Goal: Task Accomplishment & Management: Manage account settings

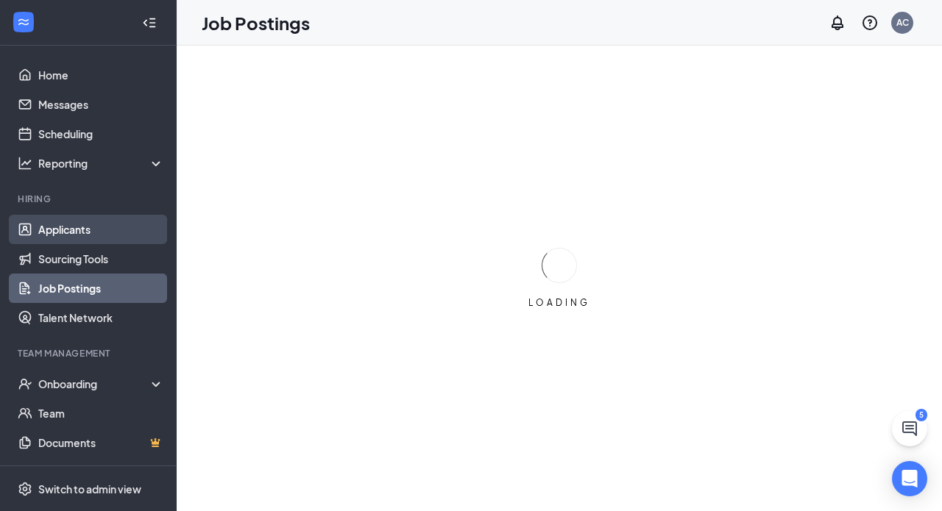
click at [67, 232] on link "Applicants" at bounding box center [101, 229] width 126 height 29
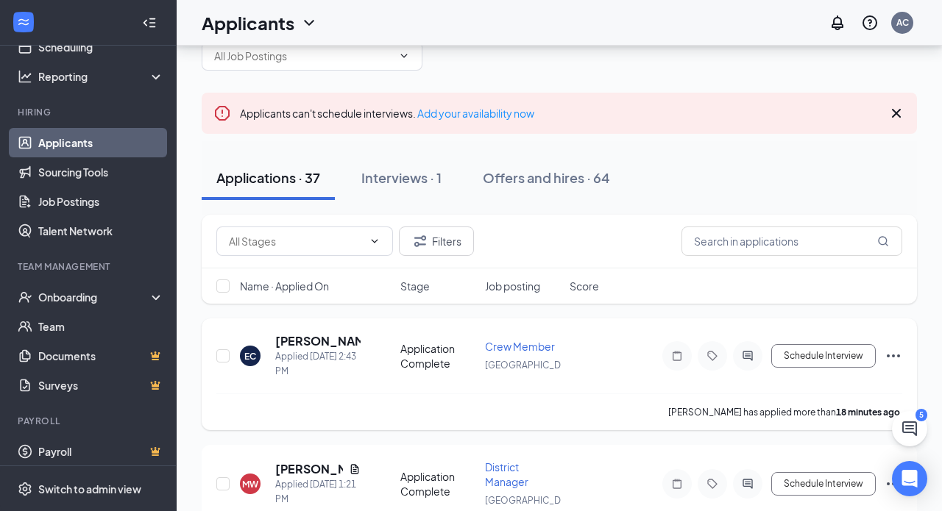
scroll to position [48, 0]
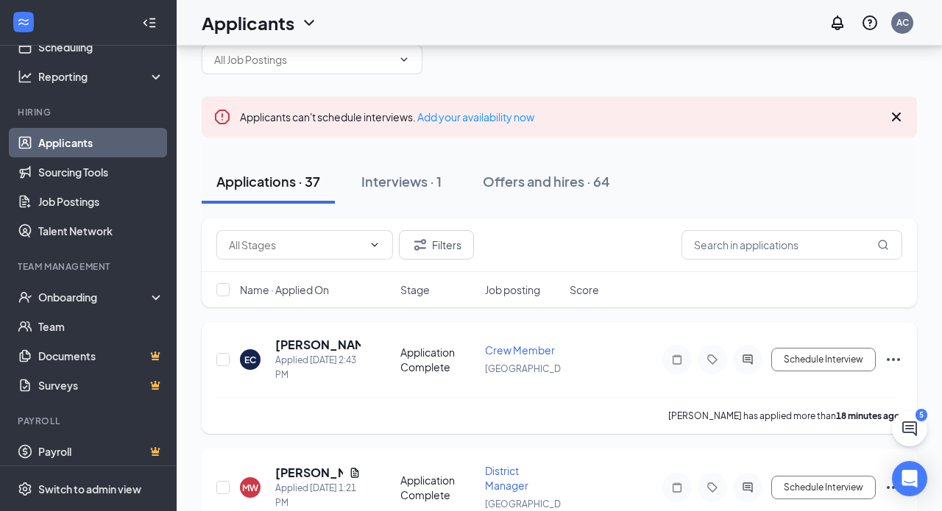
click at [897, 363] on icon "Ellipses" at bounding box center [893, 360] width 18 height 18
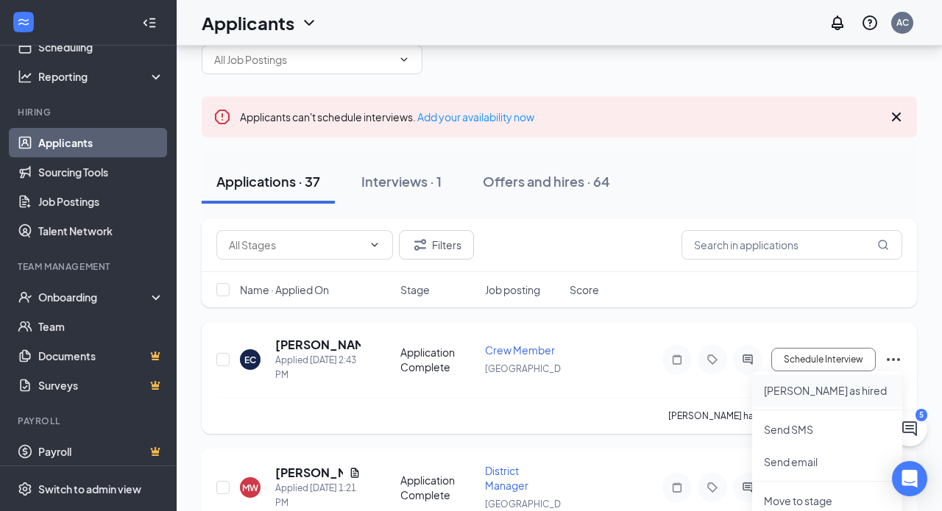
click at [798, 394] on p "Mark as hired" at bounding box center [827, 390] width 127 height 15
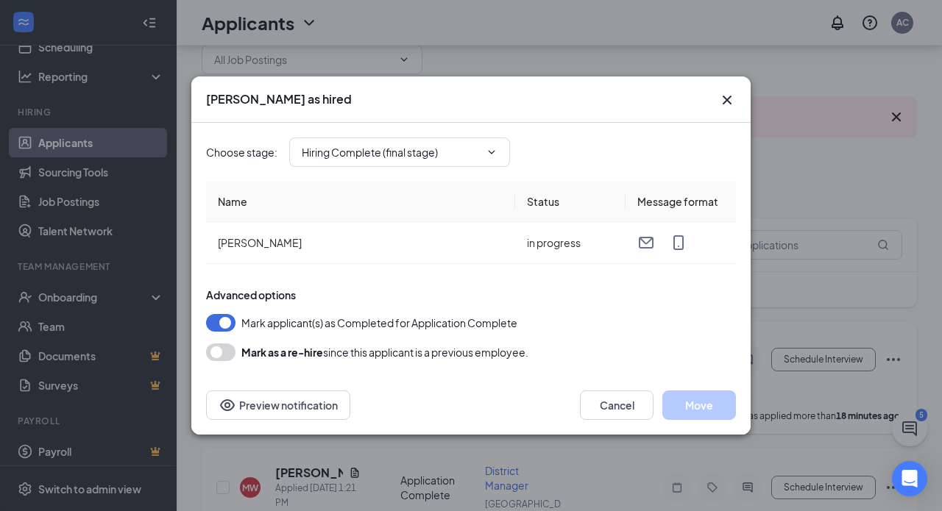
type input "Hiring Complete (final stage)"
click at [706, 400] on button "Move" at bounding box center [699, 405] width 74 height 29
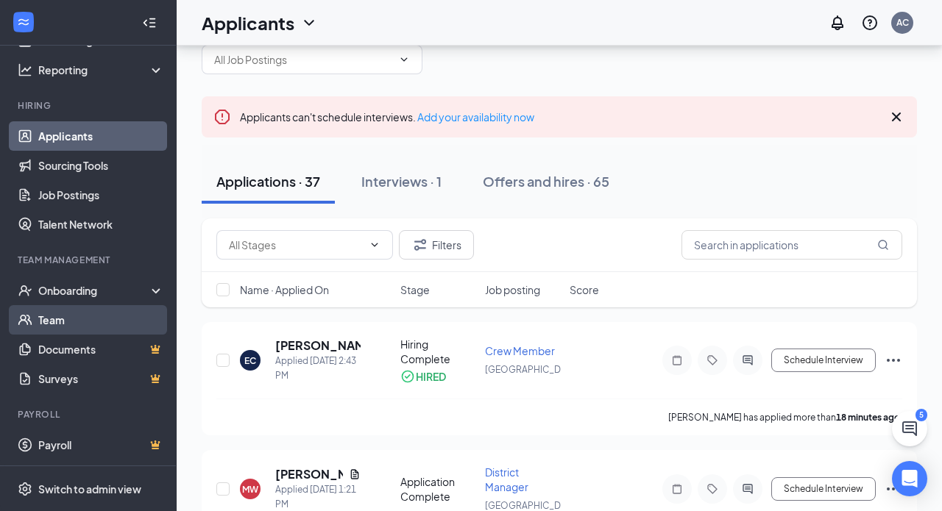
scroll to position [93, 0]
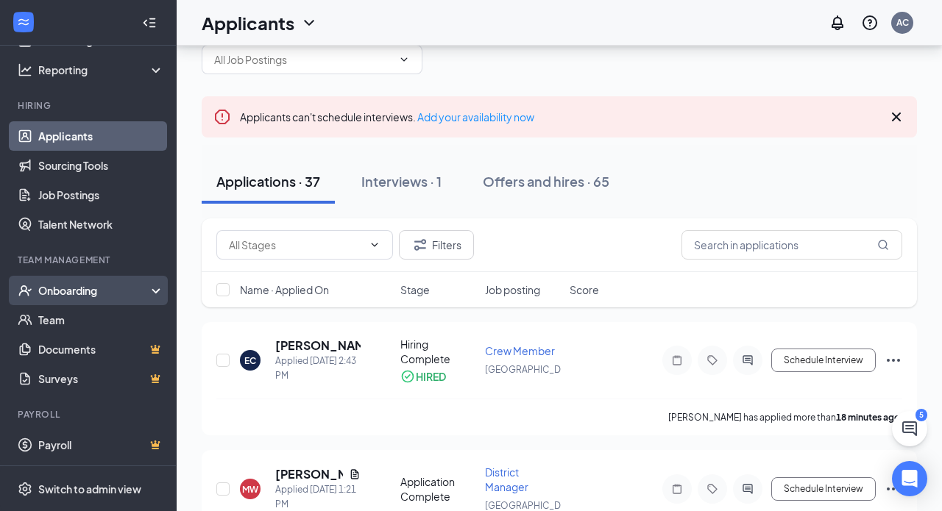
click at [65, 285] on div "Onboarding" at bounding box center [94, 290] width 113 height 15
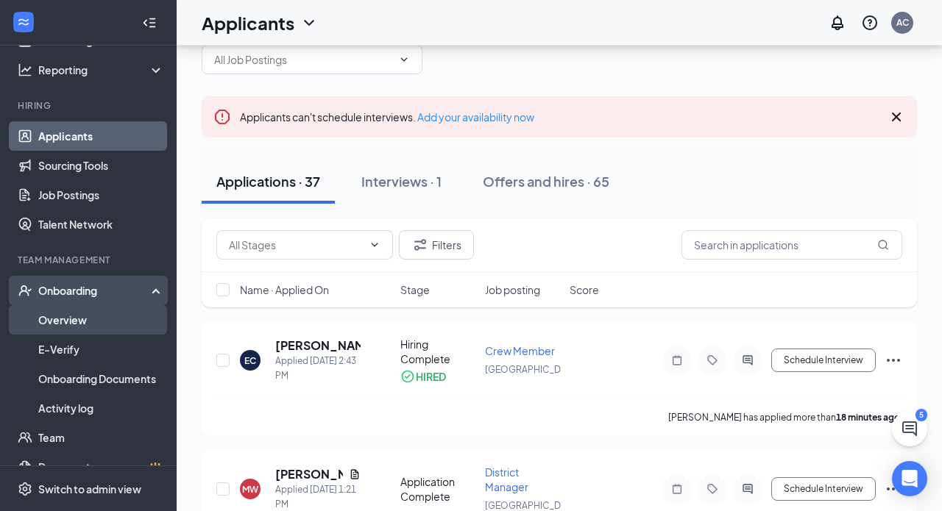
click at [75, 329] on link "Overview" at bounding box center [101, 319] width 126 height 29
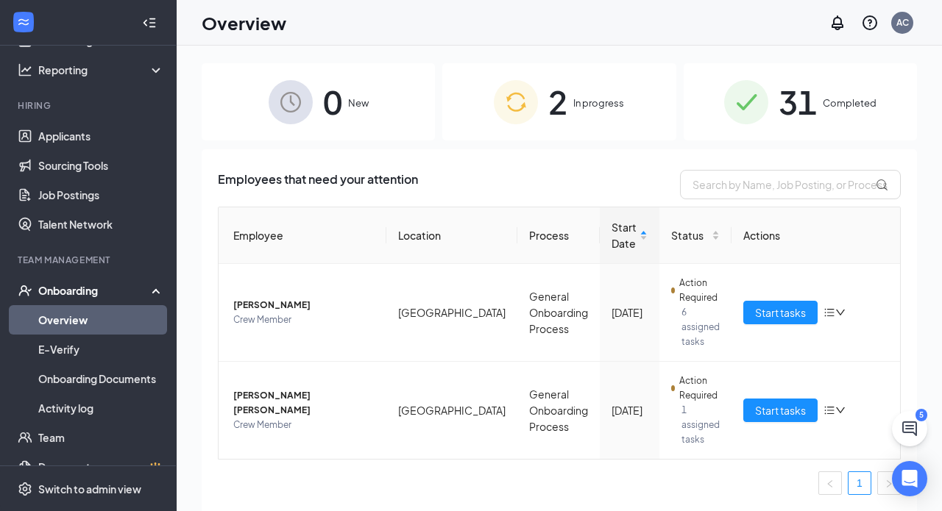
click at [585, 102] on span "In progress" at bounding box center [598, 103] width 51 height 15
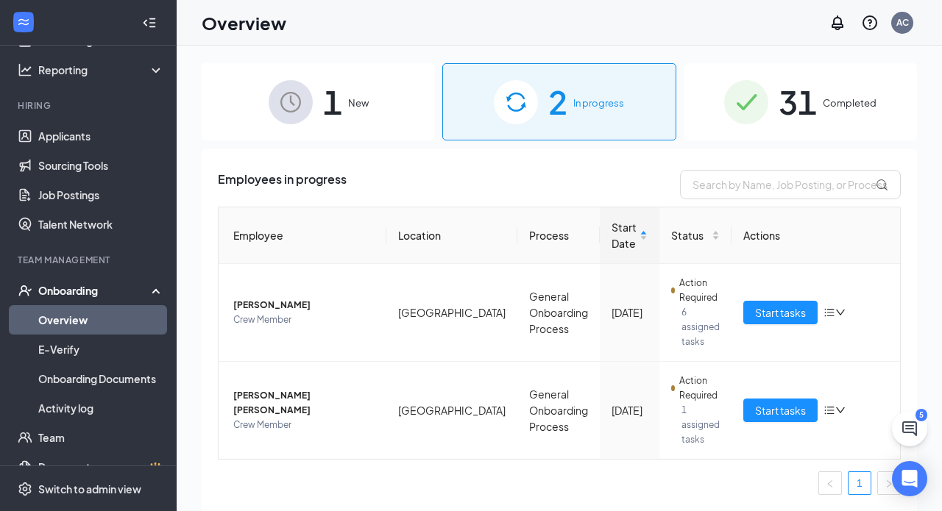
click at [584, 109] on span "In progress" at bounding box center [598, 103] width 51 height 15
click at [358, 106] on span "New" at bounding box center [358, 103] width 21 height 15
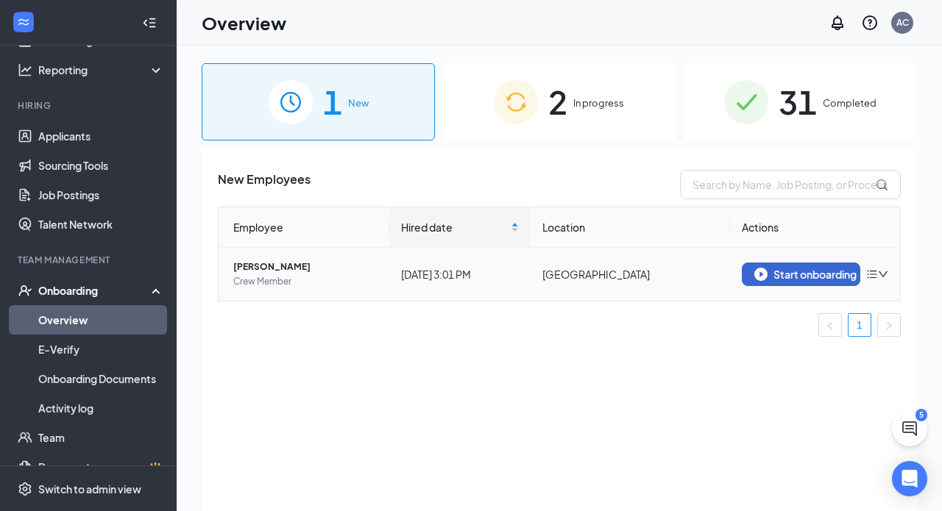
click at [811, 278] on div "Start onboarding" at bounding box center [801, 274] width 94 height 13
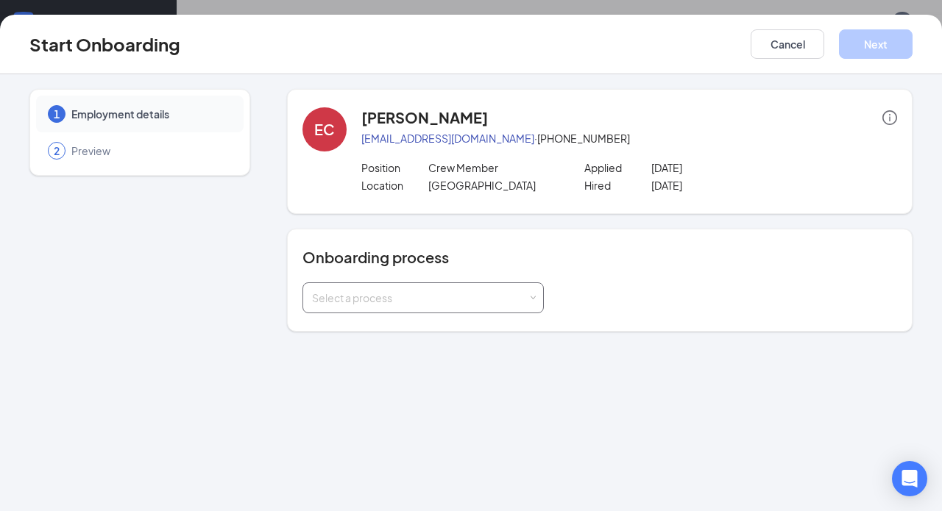
click at [536, 294] on div "Select a process" at bounding box center [422, 298] width 241 height 31
click at [479, 333] on li "General Onboarding Process" at bounding box center [422, 329] width 241 height 26
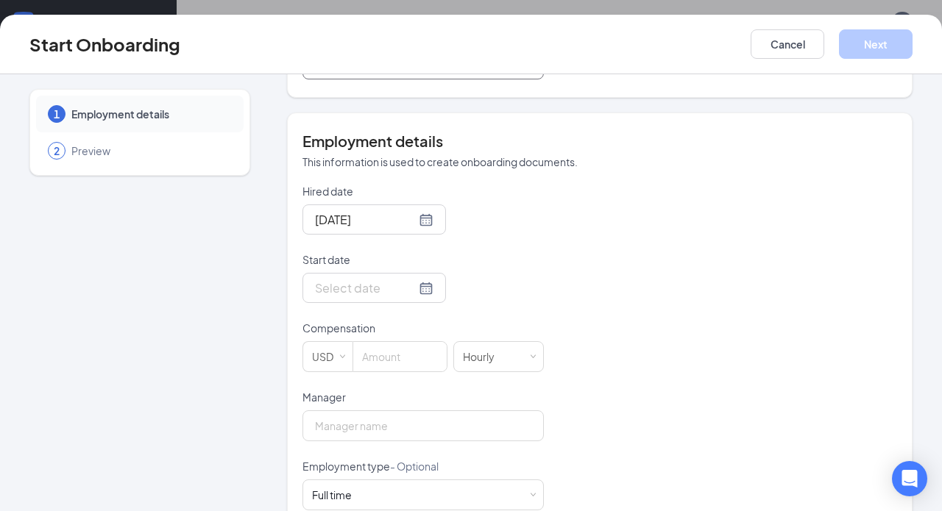
scroll to position [242, 0]
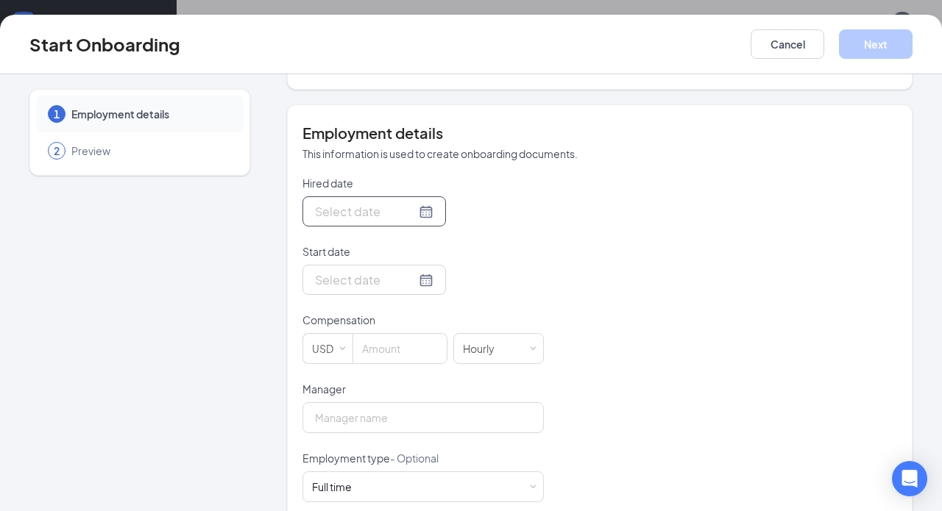
click at [419, 216] on div at bounding box center [374, 211] width 118 height 18
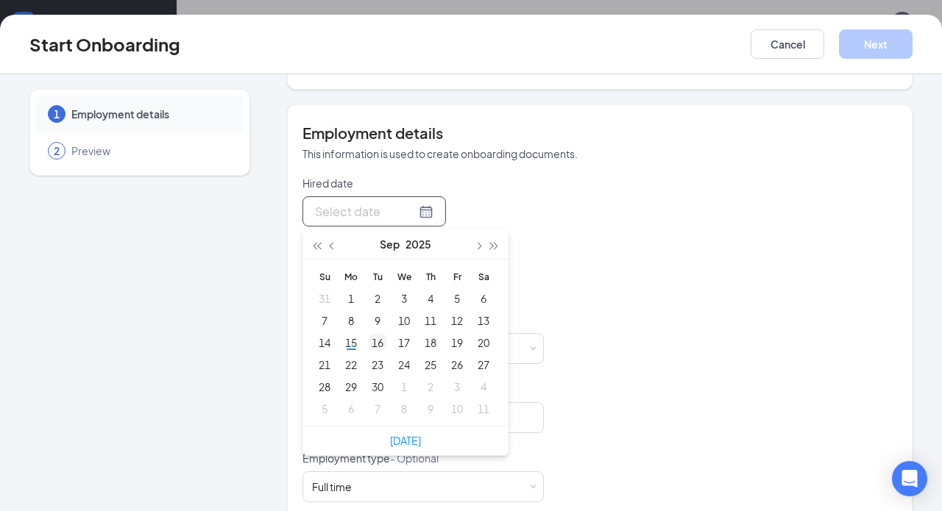
type input "Sep 2, 2025"
type input "Sep 9, 2025"
type input "Sep 16, 2025"
type input "Sep 15, 2025"
type input "Sep 22, 2025"
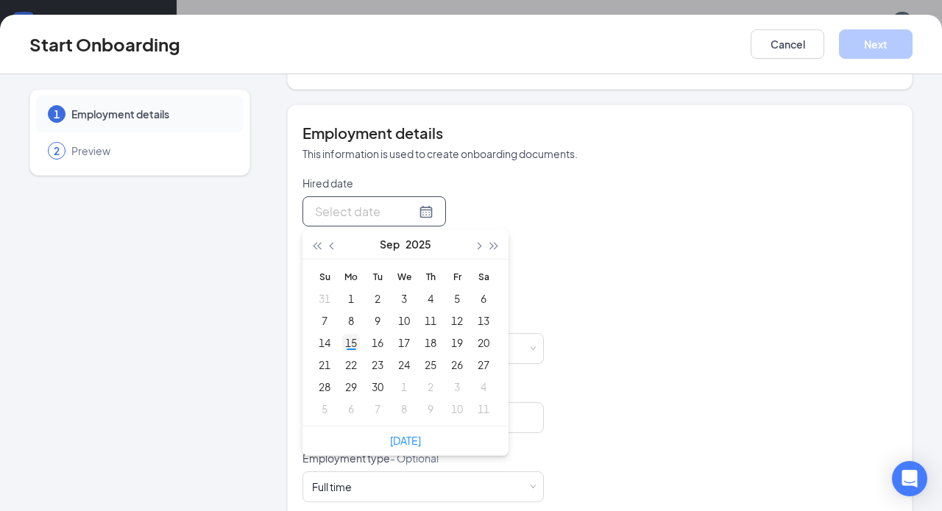
type input "Sep 15, 2025"
click at [349, 343] on div "15" at bounding box center [351, 343] width 18 height 18
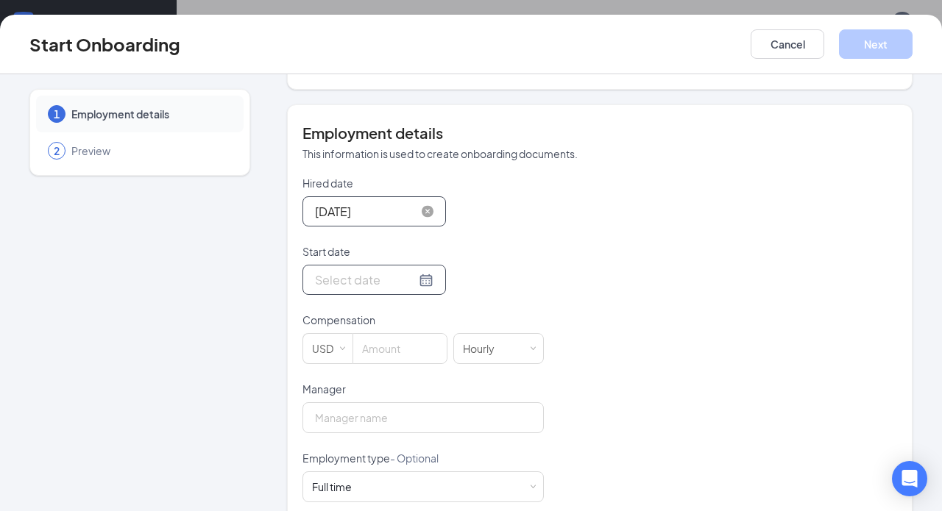
click at [420, 277] on div at bounding box center [374, 280] width 118 height 18
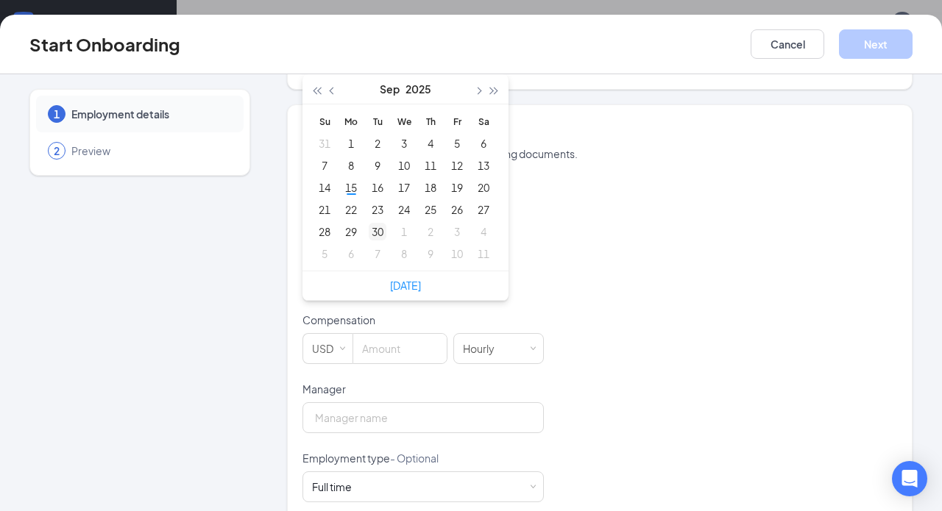
type input "Oct 8, 2025"
type input "Sep 30, 2025"
type input "Sep 23, 2025"
type input "Sep 24, 2025"
type input "Sep 17, 2025"
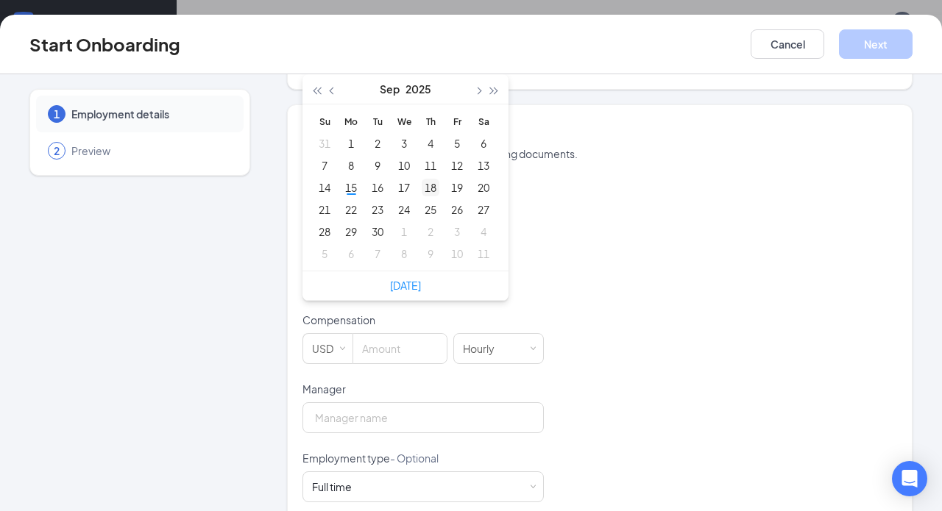
type input "Sep 18, 2025"
type input "Sep 19, 2025"
type input "Sep 18, 2025"
type input "Sep 19, 2025"
type input "Sep 18, 2025"
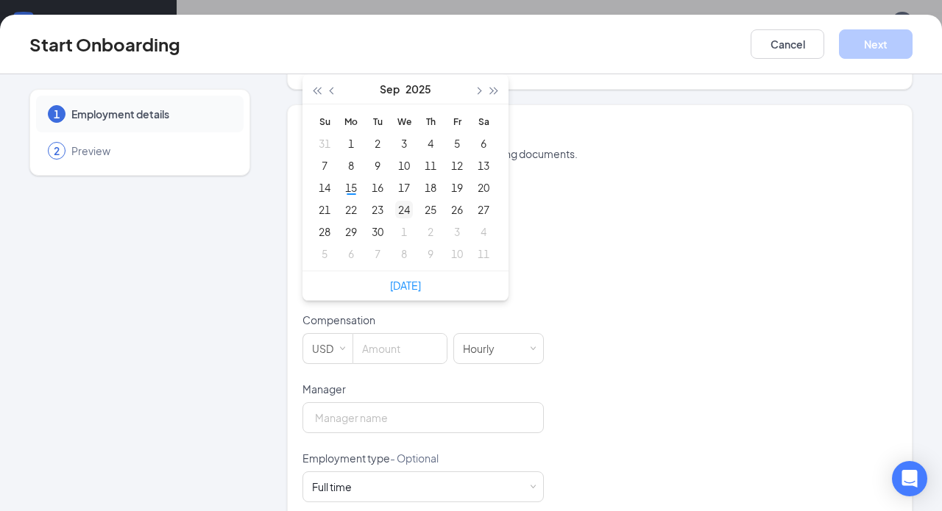
type input "Sep 17, 2025"
type input "Sep 24, 2025"
type input "Sep 23, 2025"
type input "Sep 24, 2025"
type input "Sep 25, 2025"
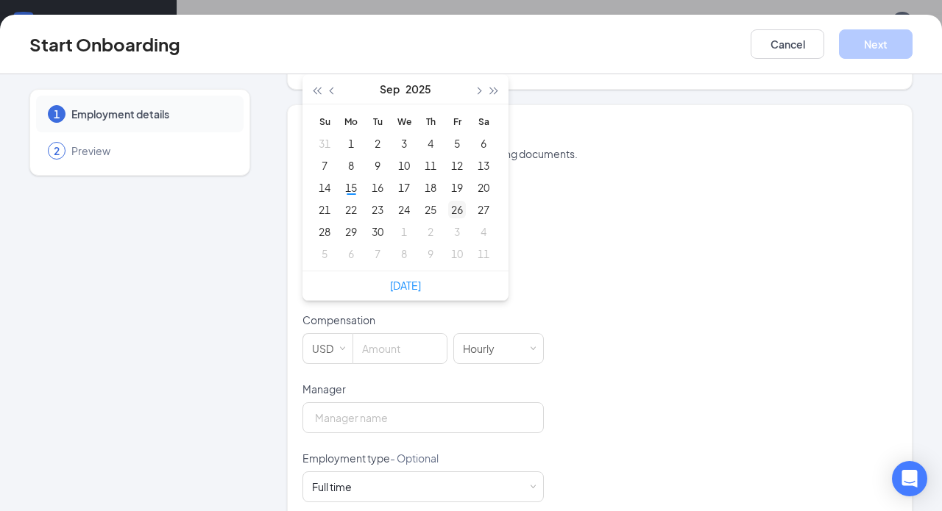
type input "Sep 26, 2025"
type input "Sep 19, 2025"
type input "Sep 20, 2025"
type input "Sep 19, 2025"
type input "Sep 11, 2025"
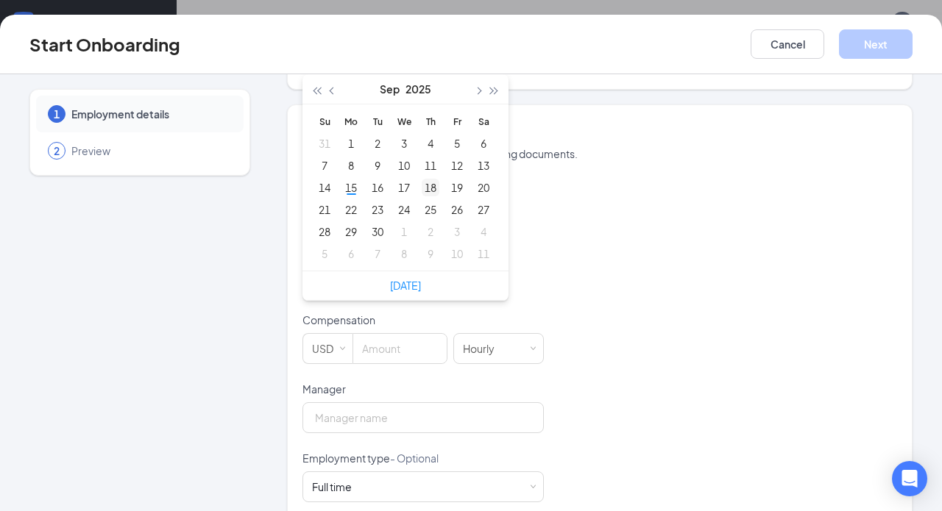
type input "Sep 18, 2025"
type input "Sep 25, 2025"
click at [430, 204] on div "25" at bounding box center [431, 210] width 18 height 18
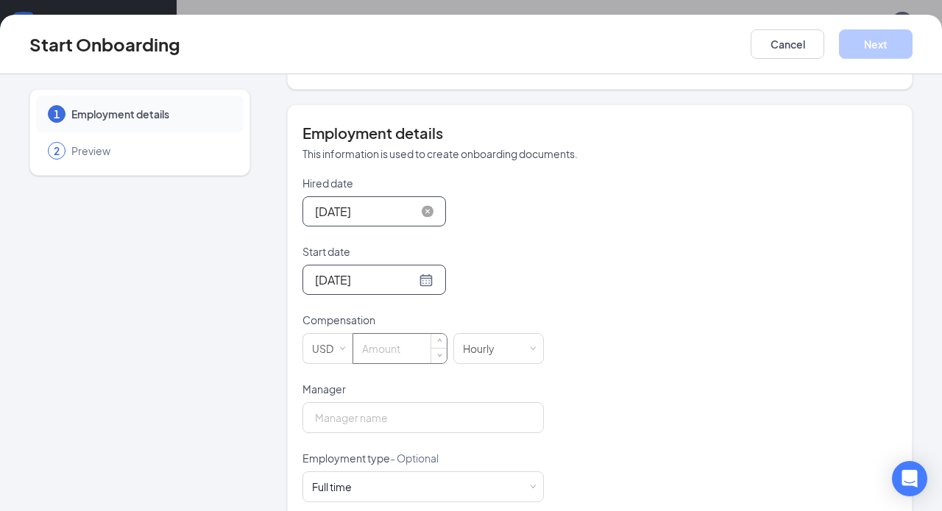
click at [380, 349] on input at bounding box center [399, 348] width 93 height 29
type input "15"
click at [707, 362] on div "Hired date Sep 15, 2025 Sep 2025 Su Mo Tu We Th Fr Sa 31 1 2 3 4 5 6 7 8 9 10 1…" at bounding box center [599, 416] width 594 height 481
click at [475, 419] on input "Manager" at bounding box center [422, 417] width 241 height 31
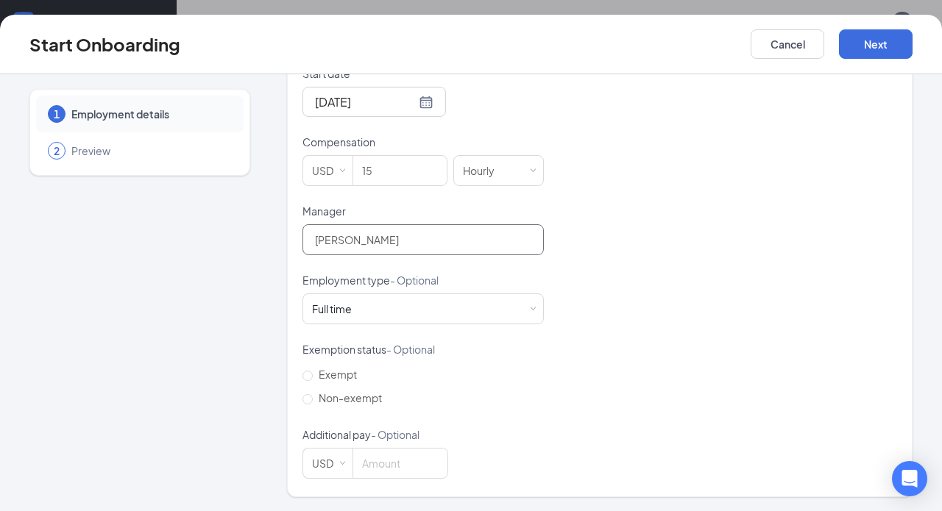
scroll to position [419, 0]
type input "Angel Caraballo"
click at [531, 309] on span at bounding box center [533, 310] width 7 height 7
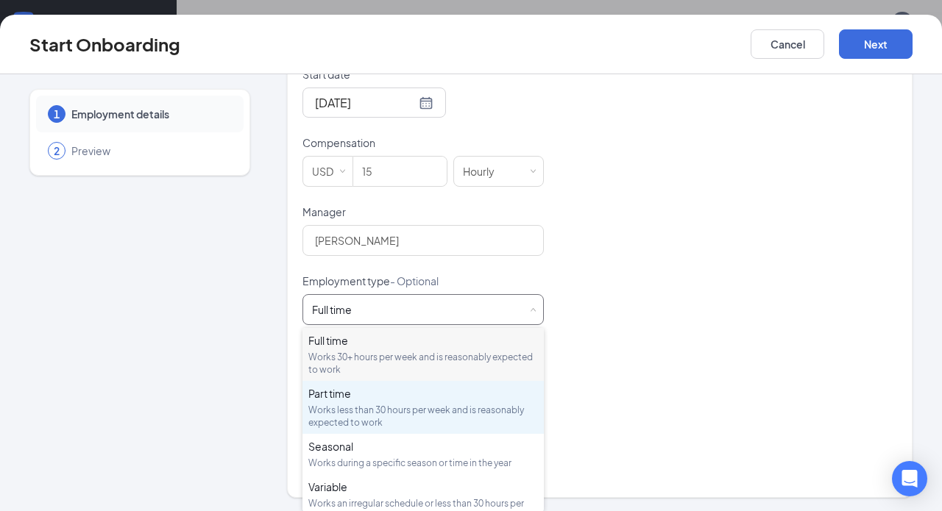
click at [392, 409] on div "Works less than 30 hours per week and is reasonably expected to work" at bounding box center [423, 416] width 230 height 25
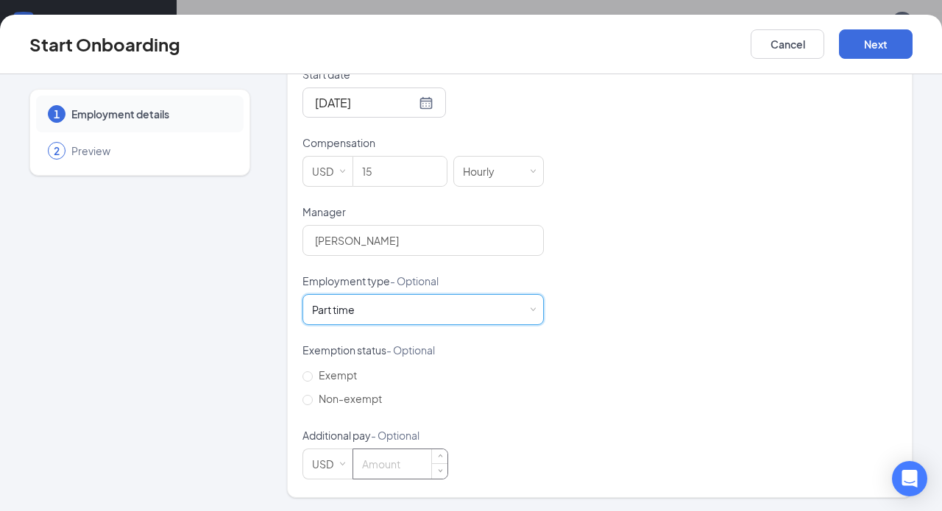
click at [393, 468] on input at bounding box center [400, 464] width 94 height 29
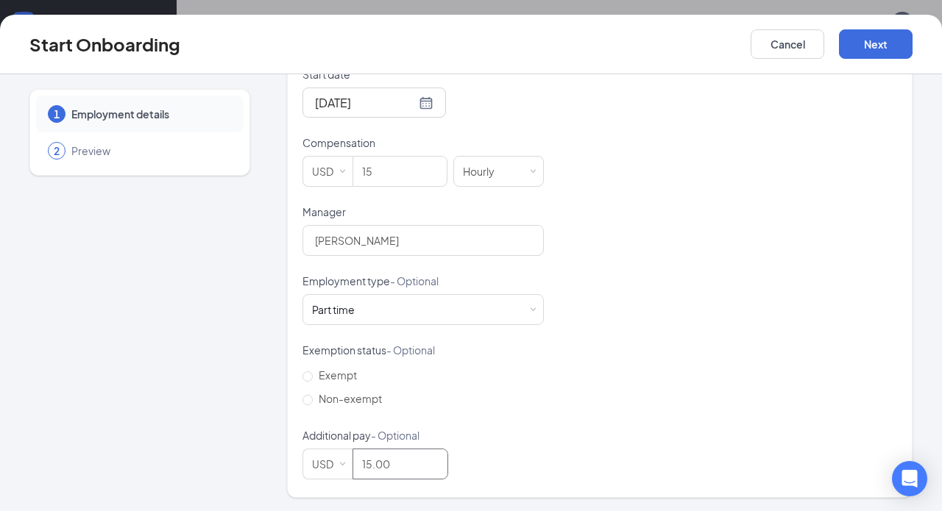
type input "15"
click at [565, 434] on div "Hired date Sep 15, 2025 Sep 2025 Su Mo Tu We Th Fr Sa 31 1 2 3 4 5 6 7 8 9 10 1…" at bounding box center [599, 239] width 594 height 481
click at [873, 49] on button "Next" at bounding box center [876, 43] width 74 height 29
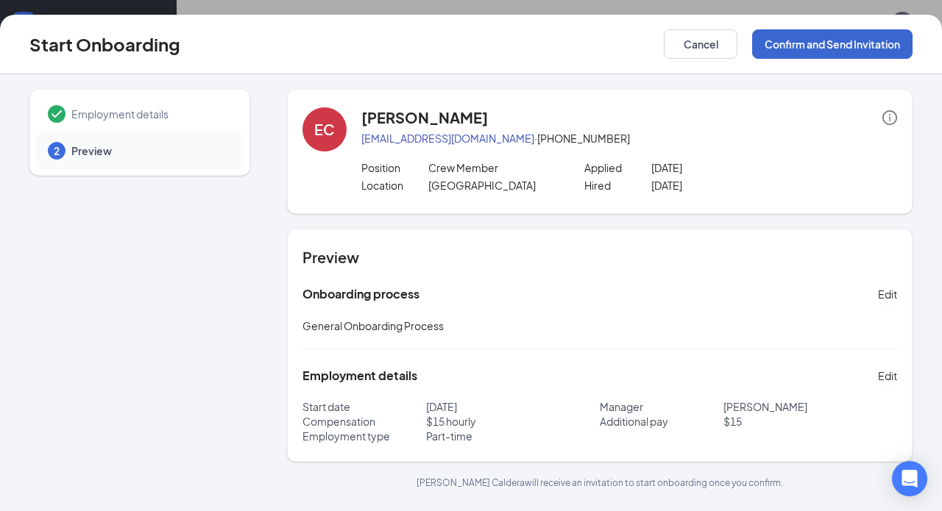
scroll to position [0, 0]
click at [873, 49] on button "Confirm and Send Invitation" at bounding box center [832, 43] width 160 height 29
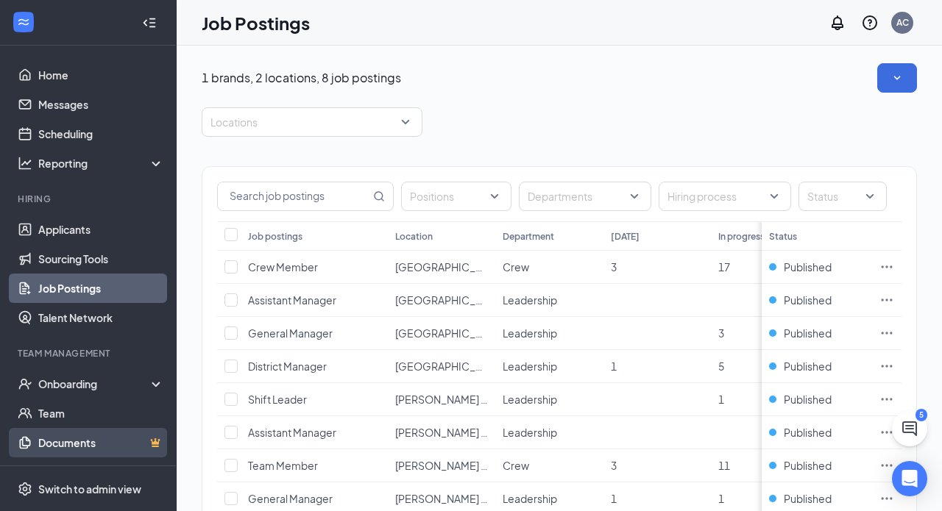
click at [58, 441] on link "Documents" at bounding box center [101, 442] width 126 height 29
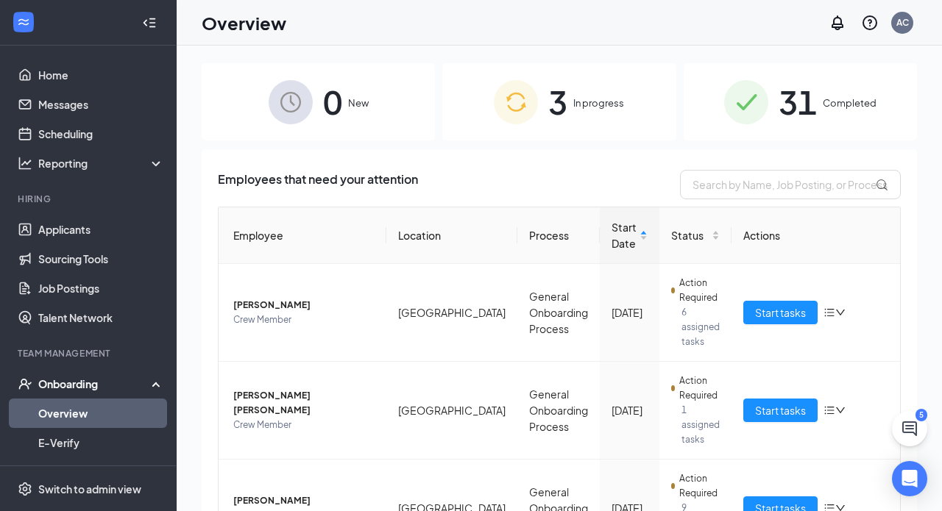
click at [586, 96] on span "In progress" at bounding box center [598, 103] width 51 height 15
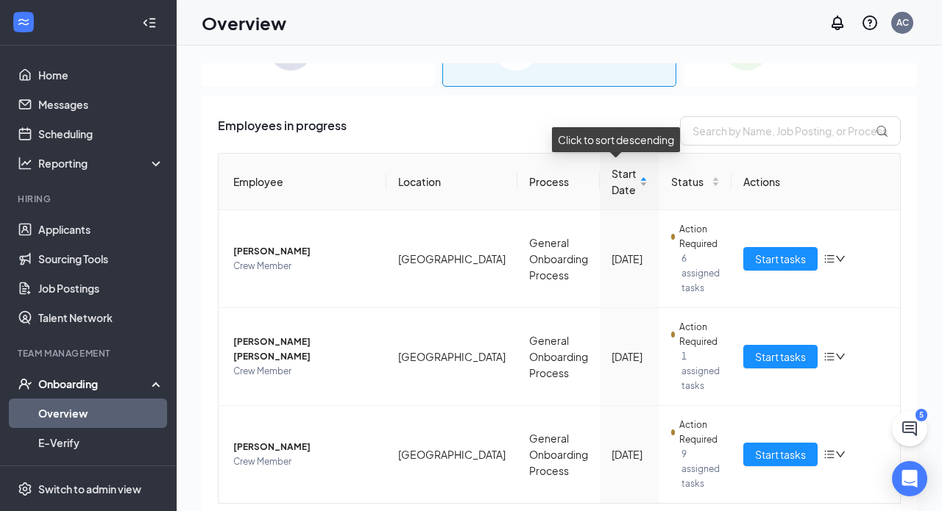
scroll to position [53, 0]
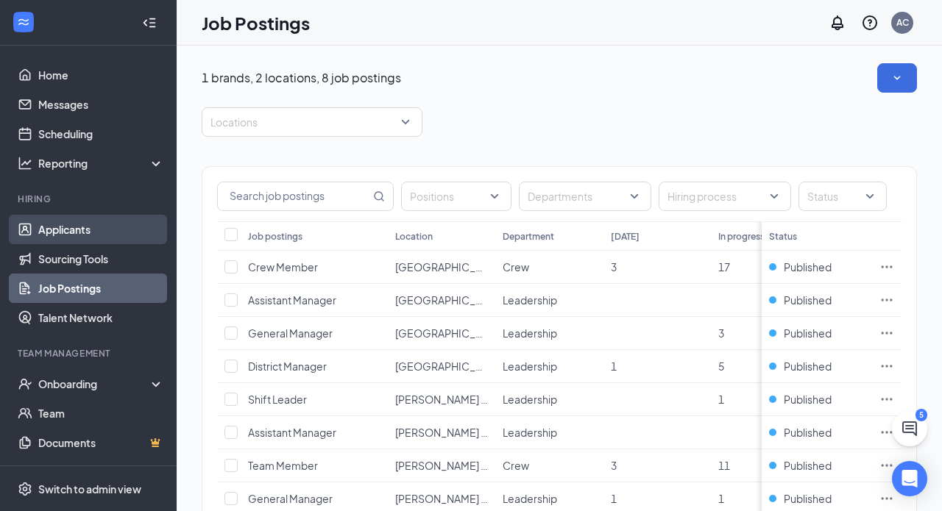
click at [46, 230] on link "Applicants" at bounding box center [101, 229] width 126 height 29
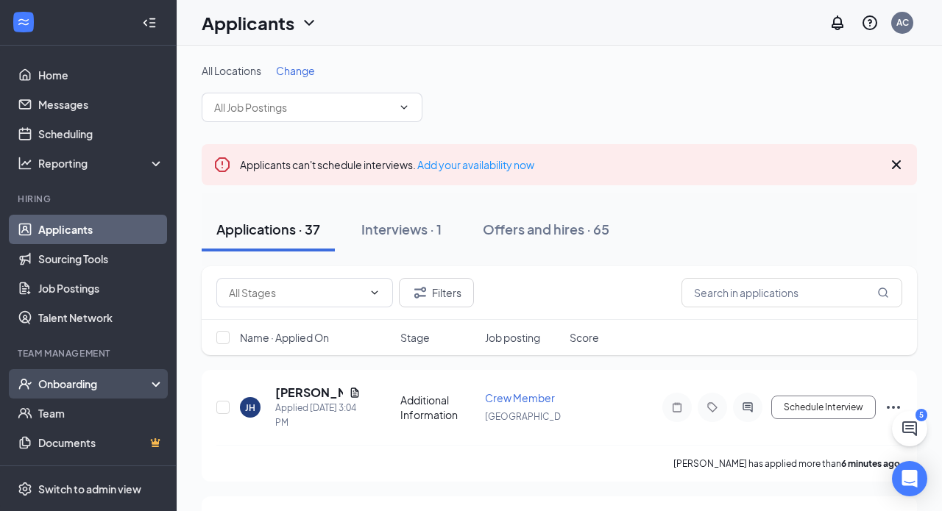
click at [68, 386] on div "Onboarding" at bounding box center [94, 384] width 113 height 15
click at [63, 411] on link "Overview" at bounding box center [101, 413] width 126 height 29
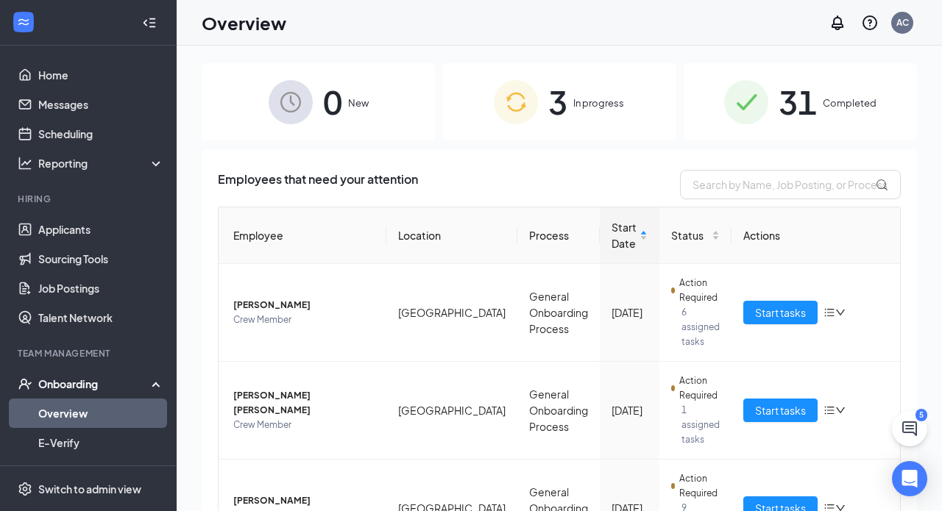
click at [53, 410] on link "Overview" at bounding box center [101, 413] width 126 height 29
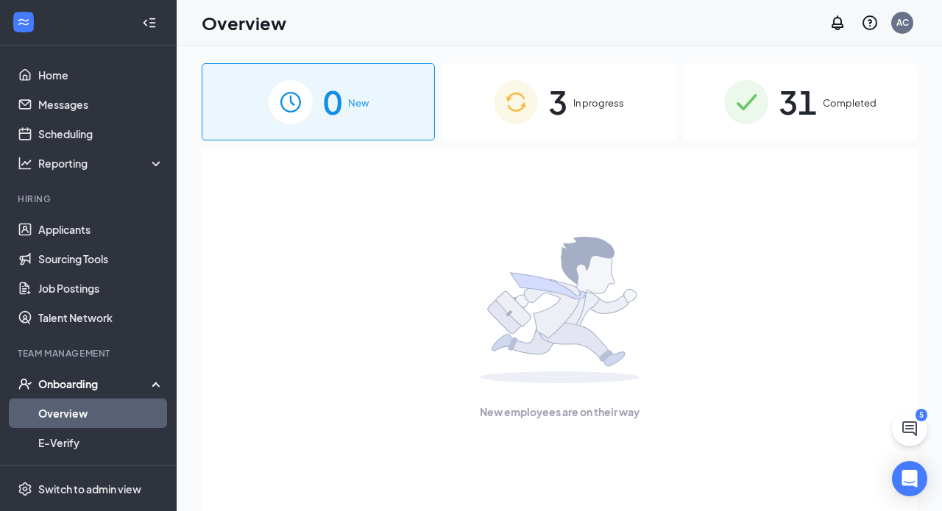
click at [590, 105] on span "In progress" at bounding box center [598, 103] width 51 height 15
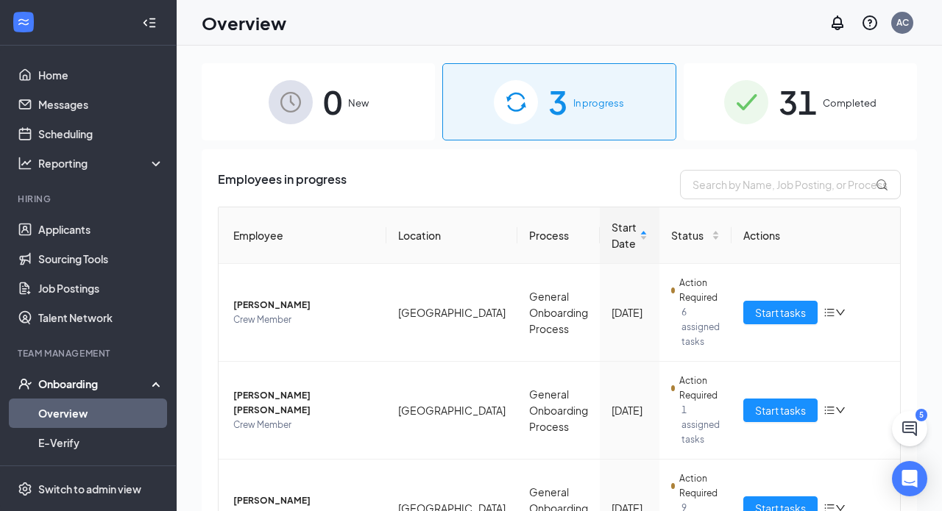
click at [587, 101] on span "In progress" at bounding box center [598, 103] width 51 height 15
click at [605, 99] on span "In progress" at bounding box center [598, 103] width 51 height 15
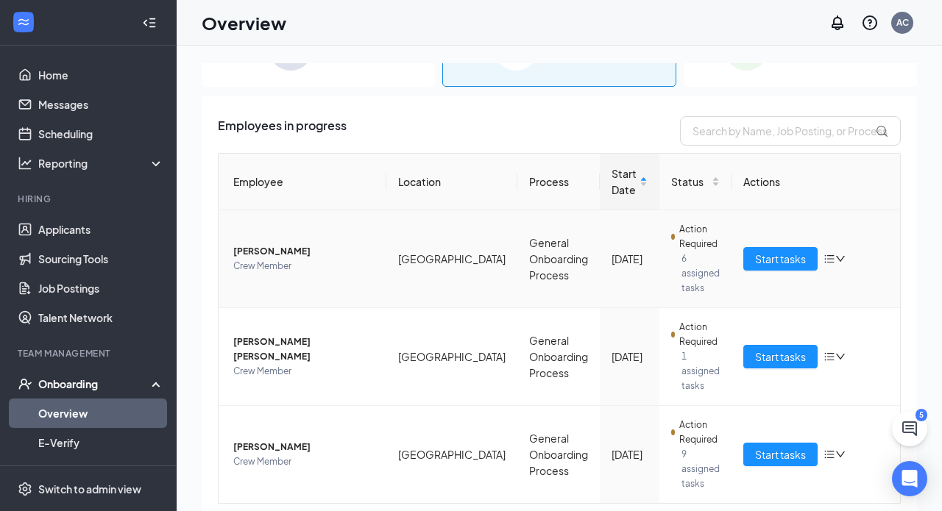
scroll to position [53, 0]
click at [787, 447] on span "Start tasks" at bounding box center [780, 455] width 51 height 16
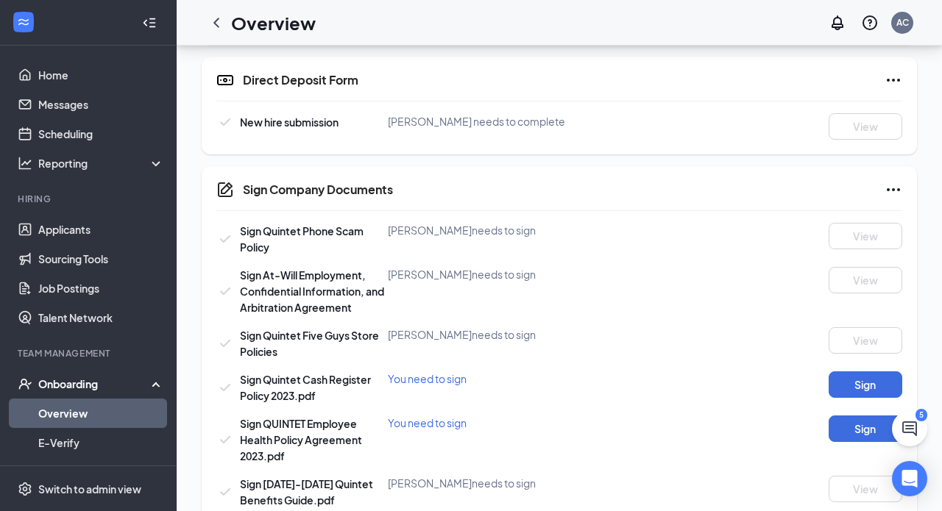
scroll to position [747, 0]
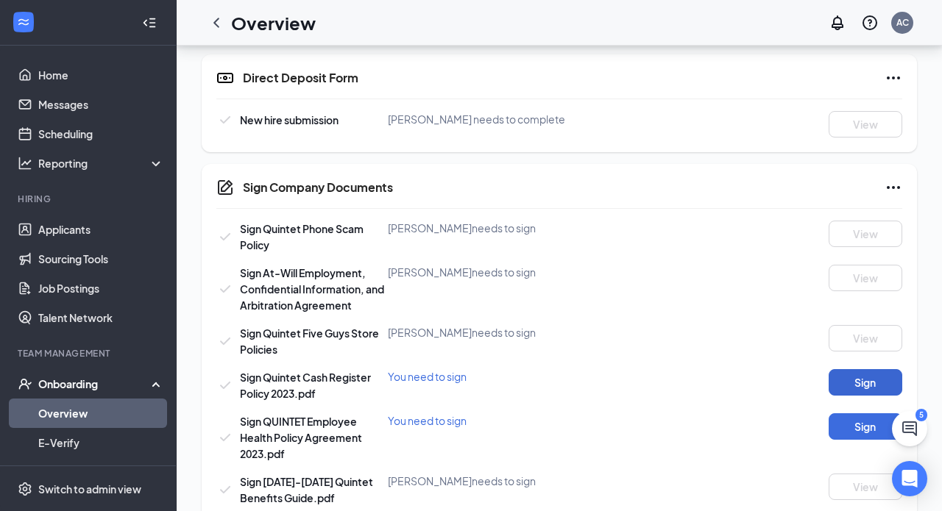
click at [853, 387] on button "Sign" at bounding box center [865, 382] width 74 height 26
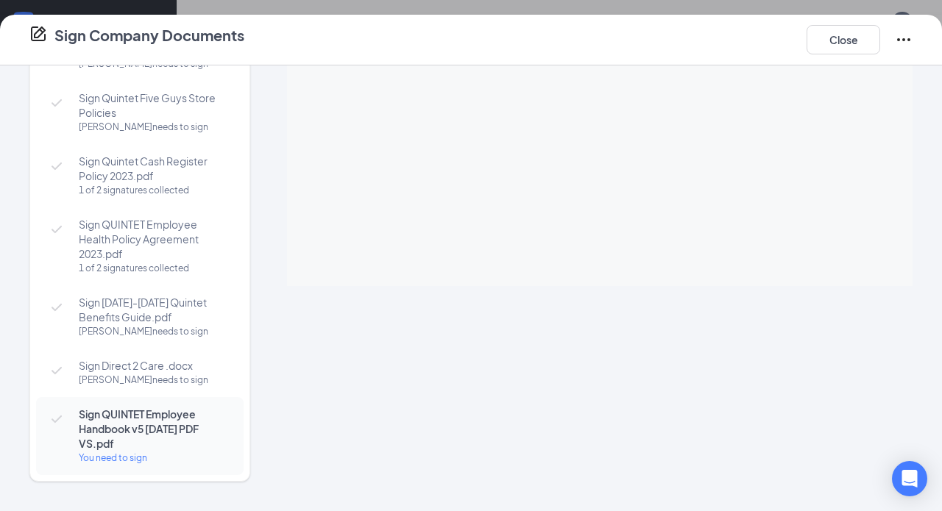
scroll to position [147, 0]
click at [841, 29] on button "Close" at bounding box center [843, 39] width 74 height 29
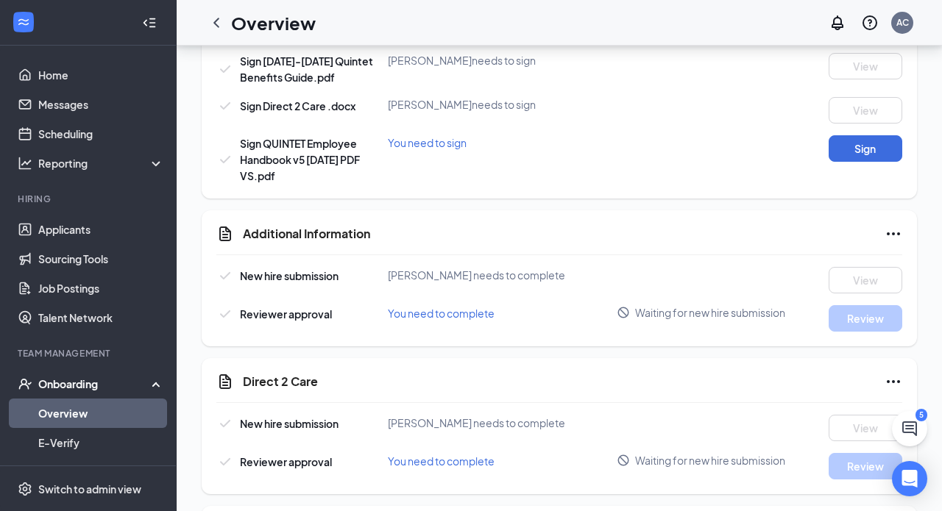
scroll to position [1165, 0]
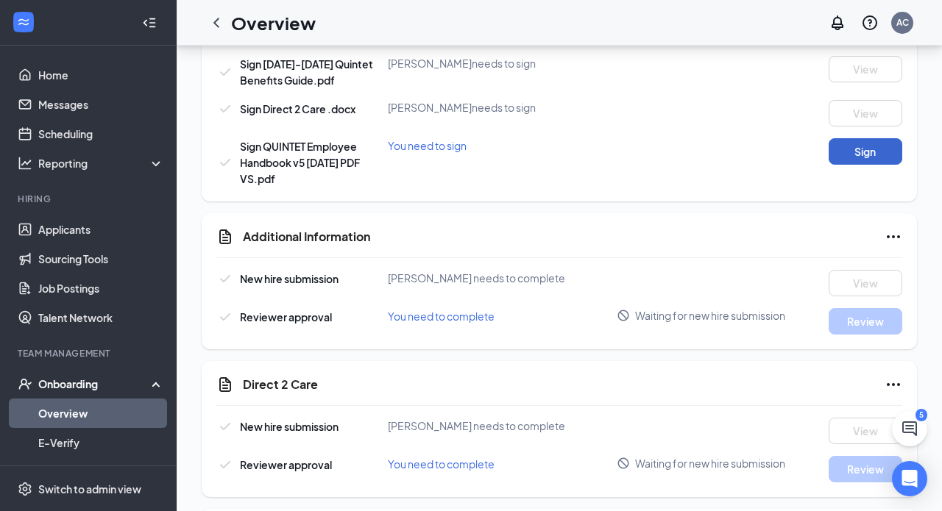
click at [861, 155] on button "Sign" at bounding box center [865, 151] width 74 height 26
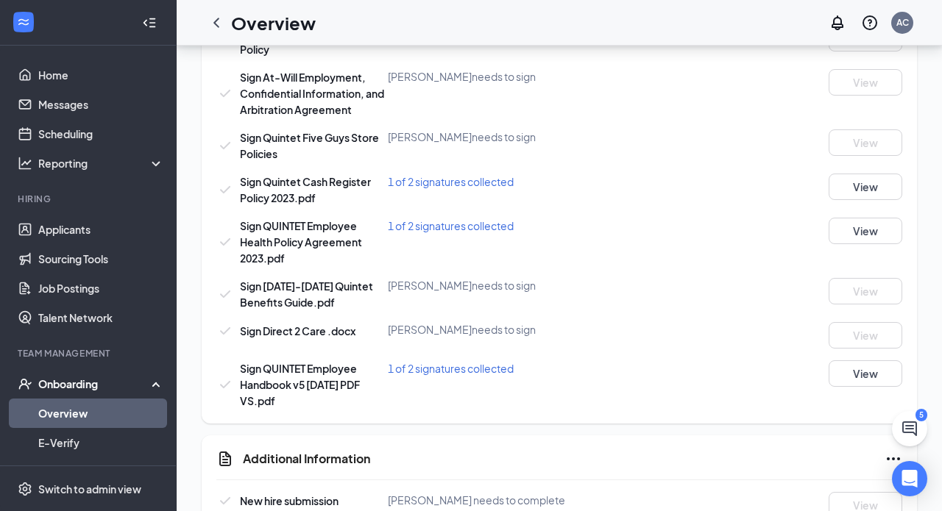
scroll to position [909, 0]
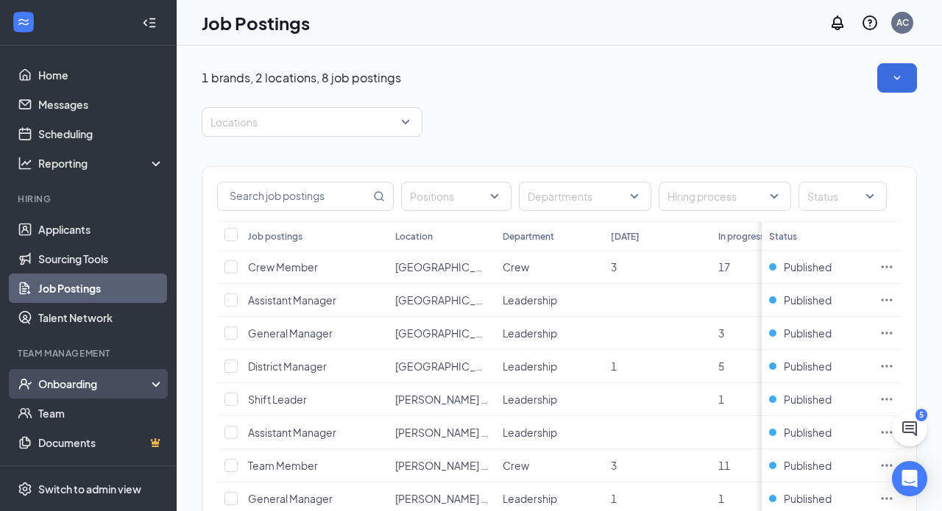
click at [77, 386] on div "Onboarding" at bounding box center [94, 384] width 113 height 15
click at [59, 417] on link "Overview" at bounding box center [101, 413] width 126 height 29
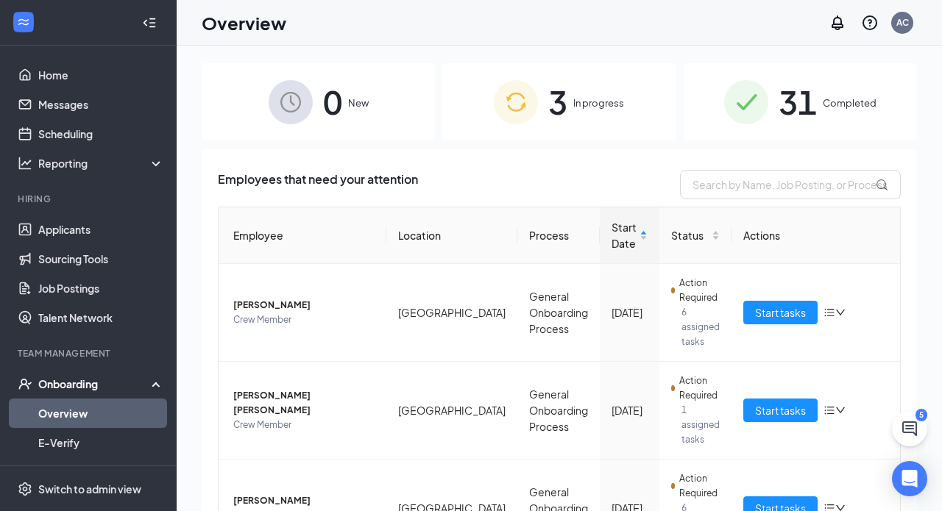
click at [837, 104] on span "Completed" at bounding box center [850, 103] width 54 height 15
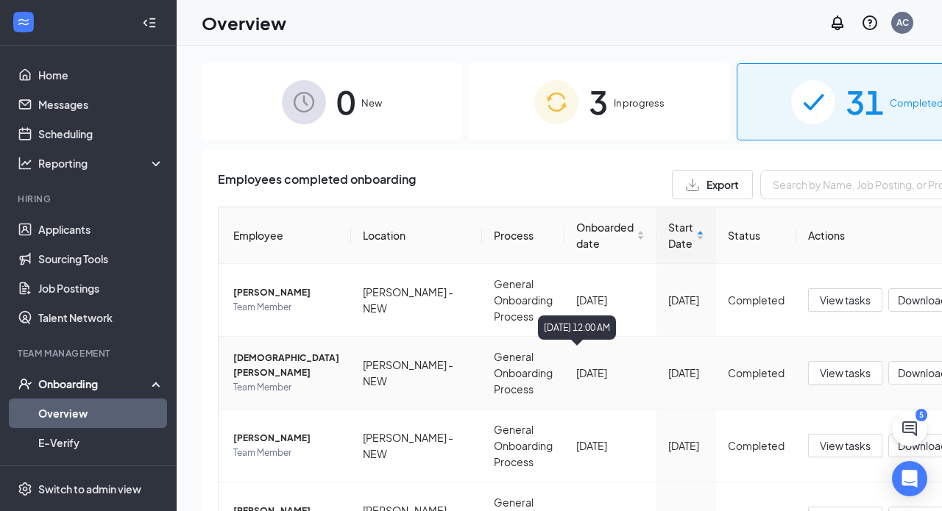
click at [668, 365] on div "[DATE]" at bounding box center [686, 373] width 36 height 16
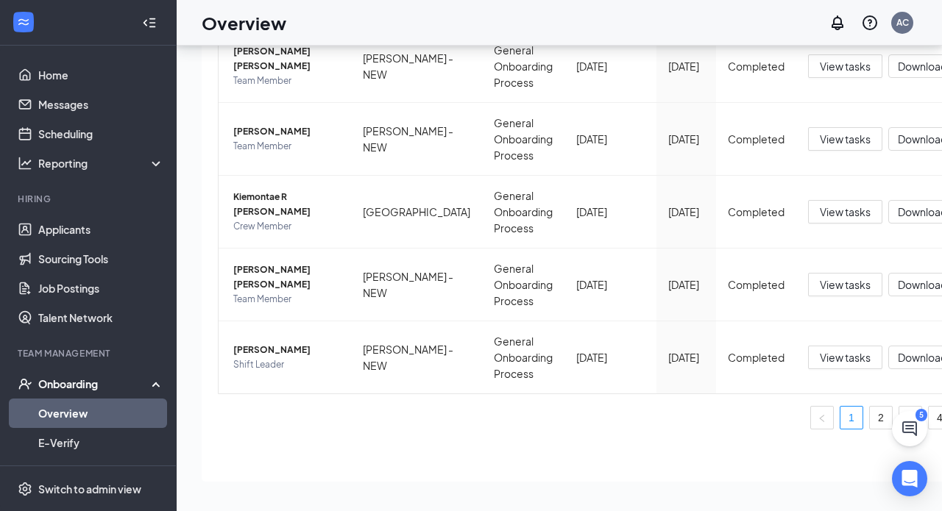
scroll to position [66, 0]
click at [928, 415] on link "4" at bounding box center [939, 418] width 22 height 22
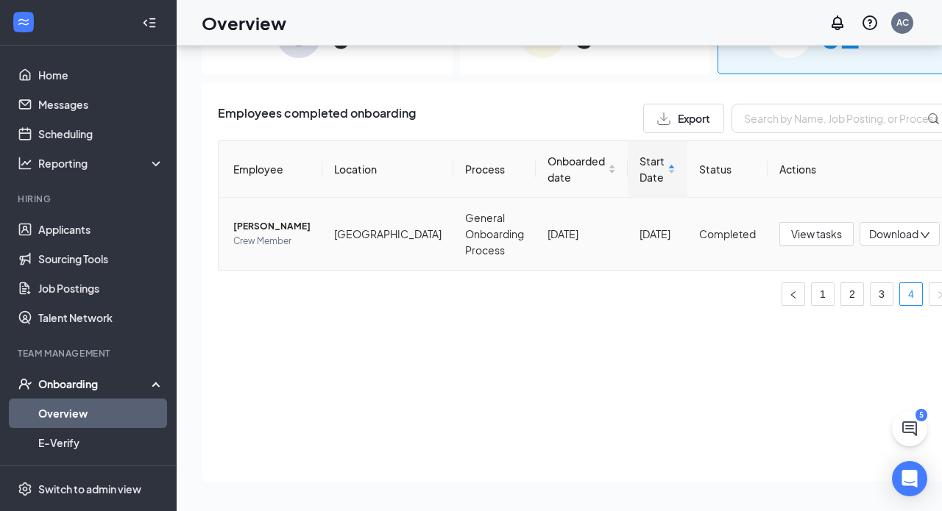
click at [274, 227] on span "Myiesha S Sylla" at bounding box center [271, 226] width 77 height 15
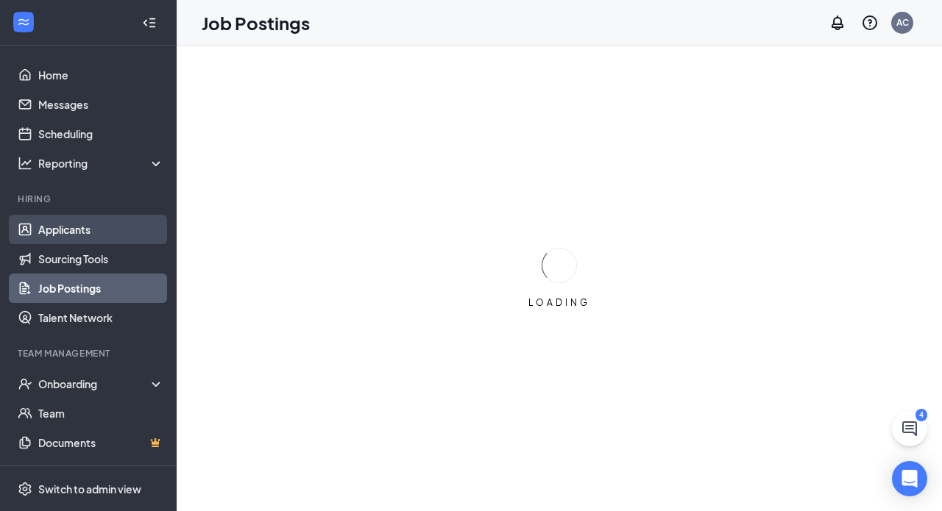
click at [57, 231] on link "Applicants" at bounding box center [101, 229] width 126 height 29
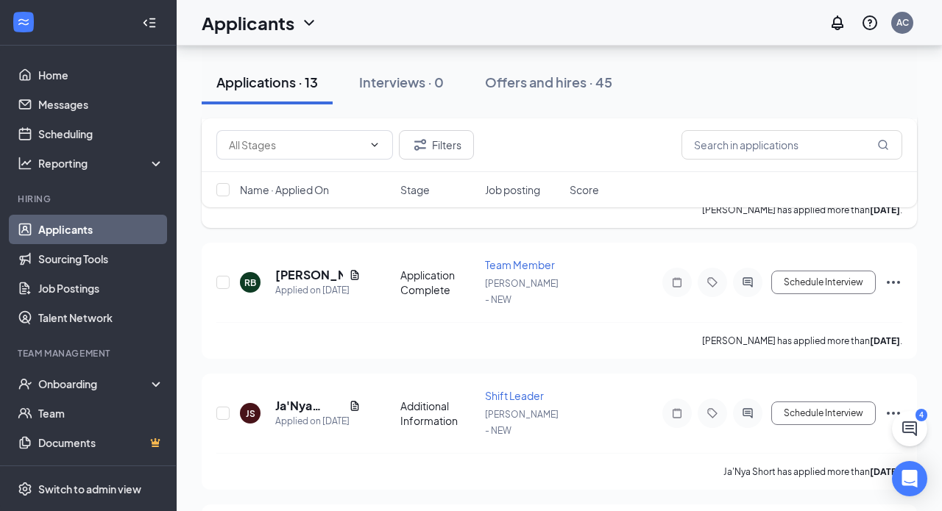
scroll to position [794, 0]
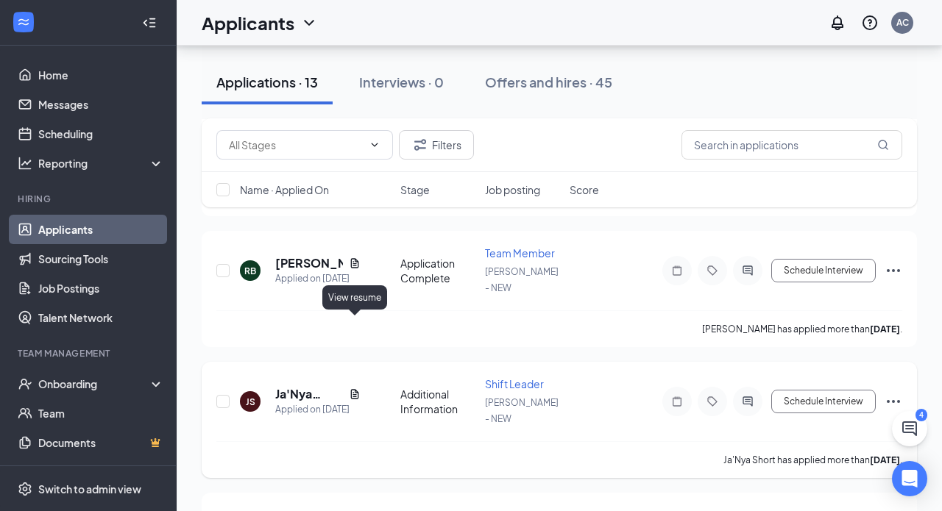
click at [353, 389] on icon "Document" at bounding box center [355, 394] width 8 height 10
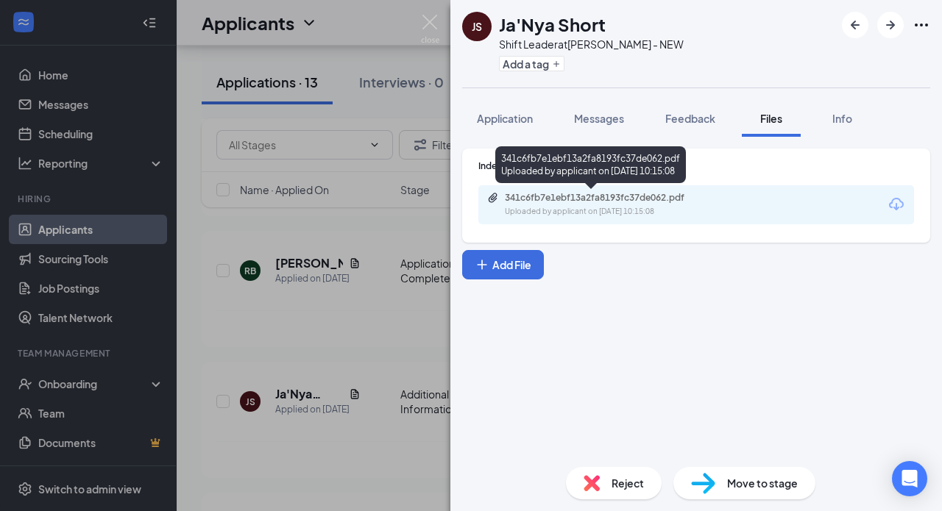
click at [585, 197] on div "341c6fb7e1ebf13a2fa8193fc37de062.pdf" at bounding box center [608, 198] width 206 height 12
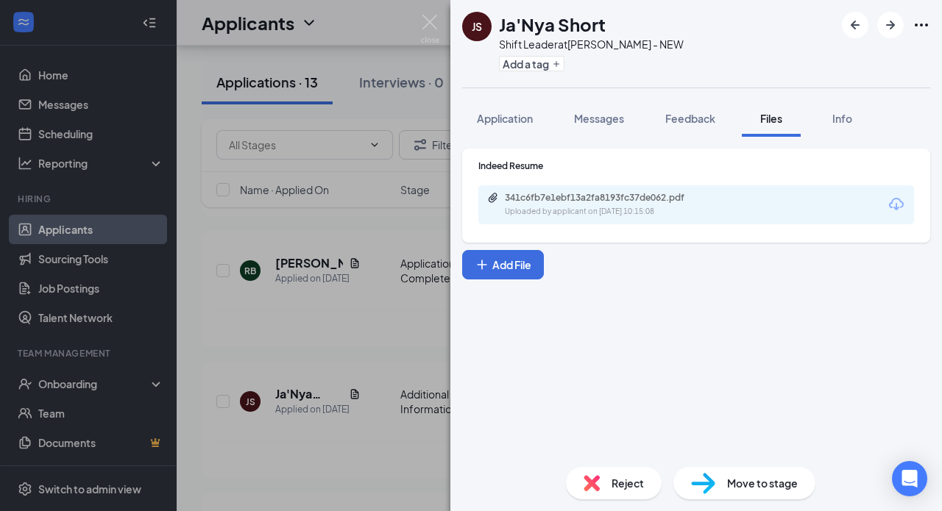
click at [615, 480] on span "Reject" at bounding box center [627, 483] width 32 height 16
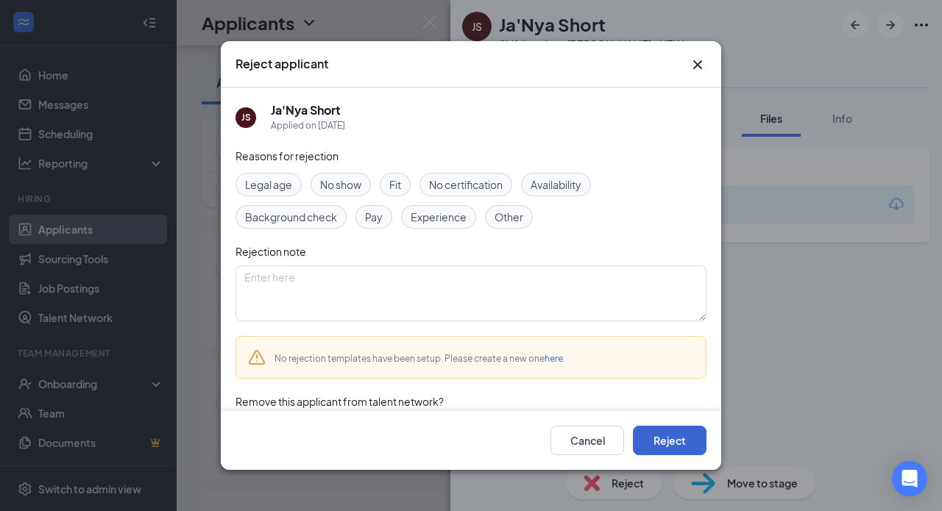
click at [669, 440] on button "Reject" at bounding box center [670, 440] width 74 height 29
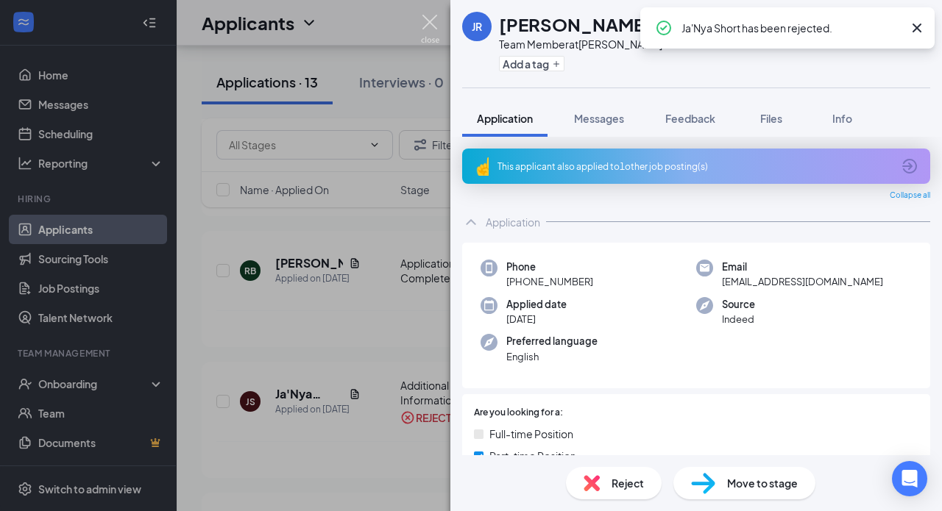
click at [426, 21] on img at bounding box center [430, 29] width 18 height 29
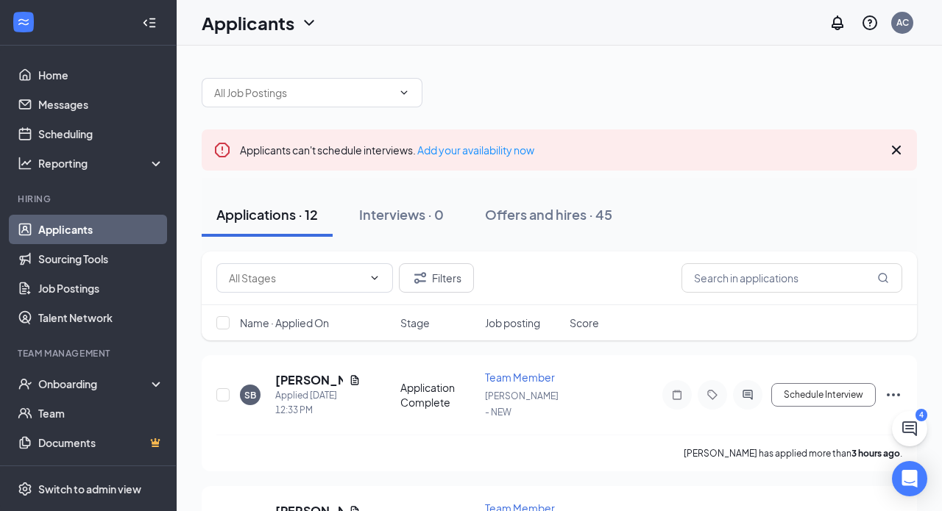
click at [681, 279] on div "Filters" at bounding box center [559, 277] width 686 height 29
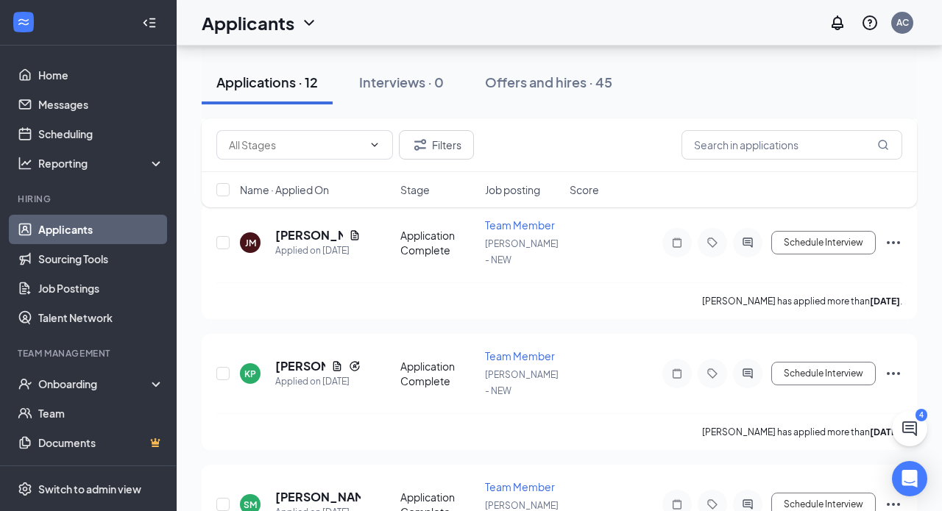
scroll to position [1085, 0]
